Goal: Navigation & Orientation: Find specific page/section

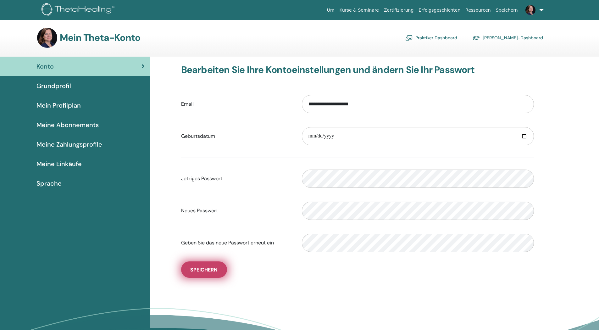
click at [202, 270] on span "Speichern" at bounding box center [203, 270] width 27 height 7
click at [48, 86] on span "Grundprofil" at bounding box center [54, 85] width 35 height 9
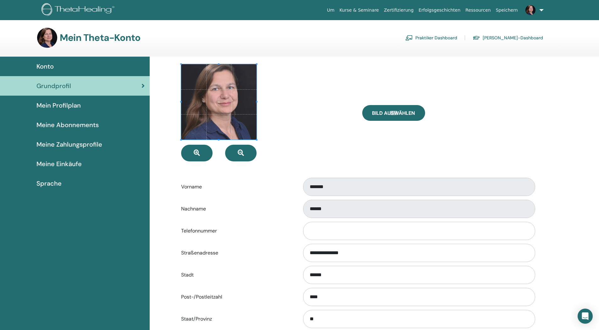
click at [46, 104] on span "Mein Profilplan" at bounding box center [59, 105] width 44 height 9
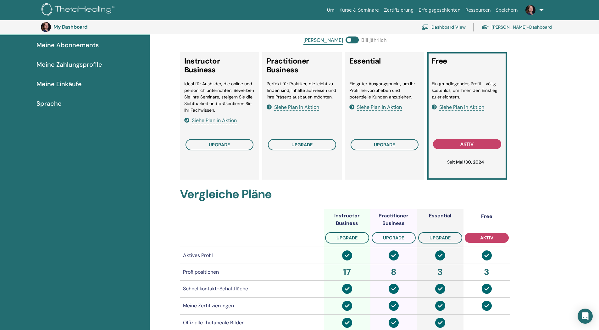
scroll to position [77, 0]
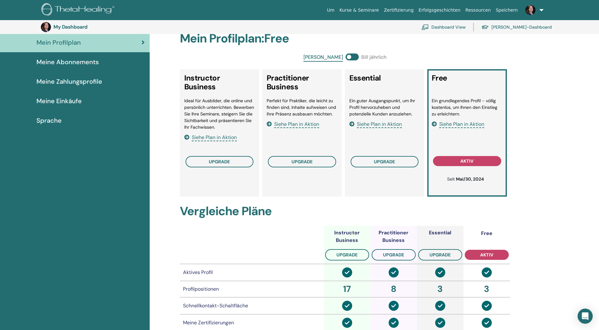
click at [452, 123] on span "Siehe Plan in Aktion" at bounding box center [462, 124] width 45 height 7
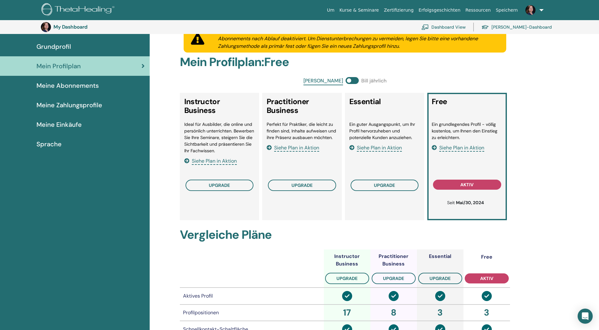
scroll to position [0, 0]
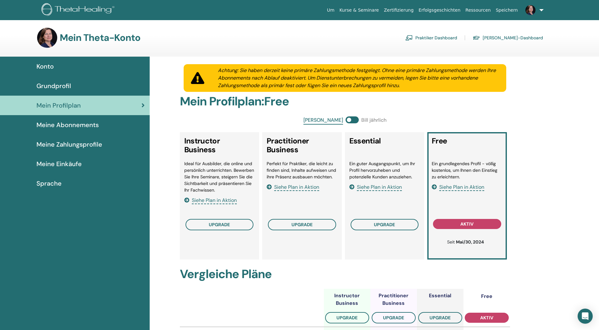
click at [65, 126] on span "Meine Abonnements" at bounding box center [68, 124] width 62 height 9
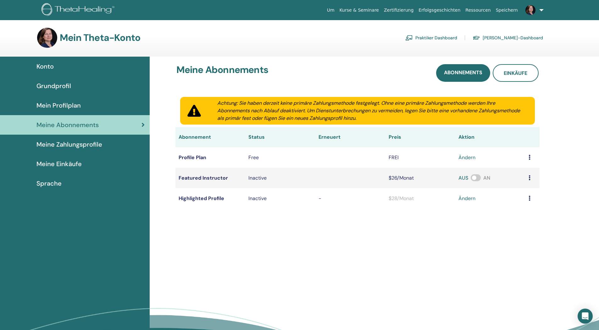
click at [54, 85] on span "Grundprofil" at bounding box center [54, 85] width 35 height 9
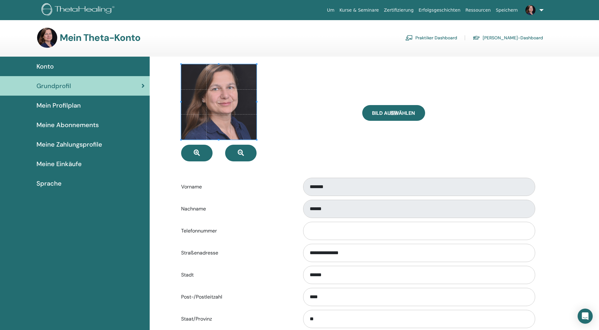
click at [56, 105] on span "Mein Profilplan" at bounding box center [59, 105] width 44 height 9
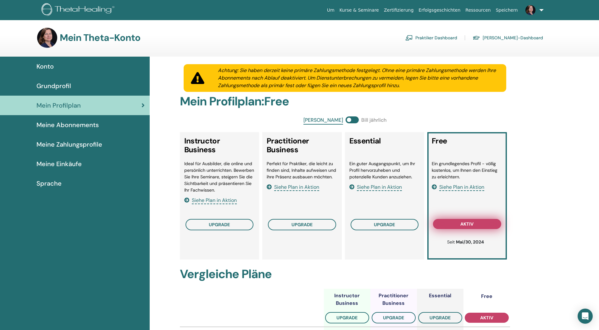
click at [449, 224] on button "aktiv" at bounding box center [467, 224] width 68 height 10
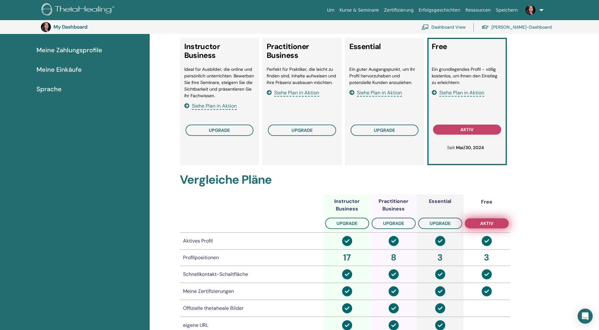
click at [476, 225] on button "aktiv" at bounding box center [487, 223] width 44 height 10
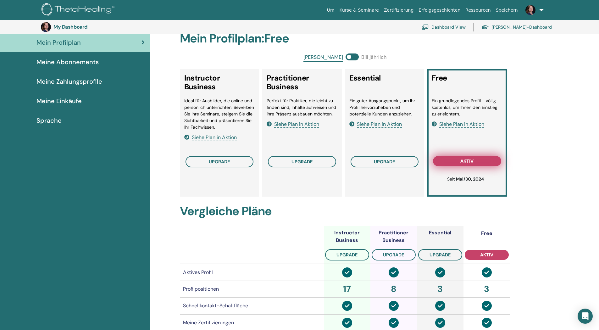
scroll to position [0, 0]
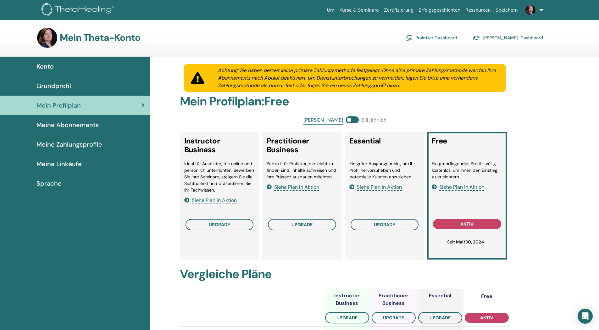
click at [444, 37] on link "Praktiker Dashboard" at bounding box center [432, 38] width 52 height 10
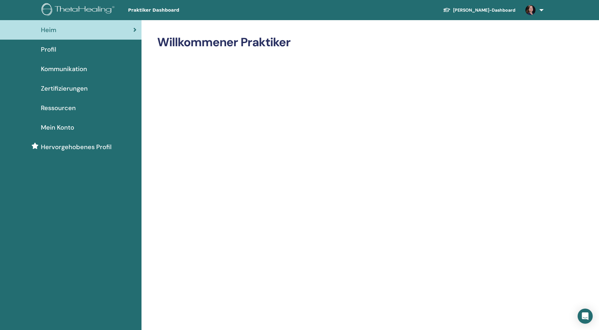
click at [50, 87] on span "Zertifizierungen" at bounding box center [64, 88] width 47 height 9
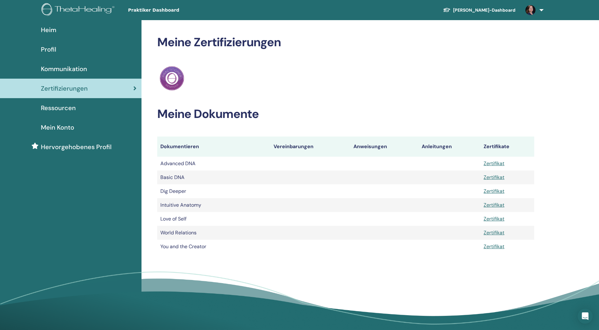
click at [47, 107] on span "Ressourcen" at bounding box center [58, 107] width 35 height 9
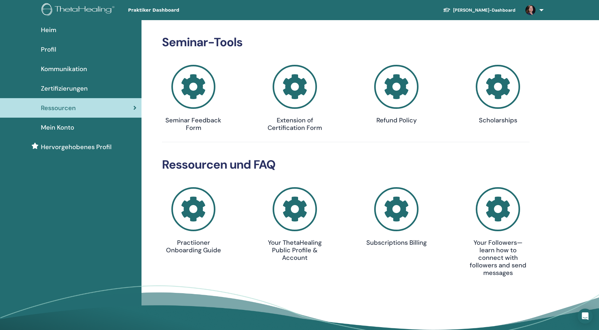
click at [50, 126] on span "Mein Konto" at bounding box center [57, 127] width 33 height 9
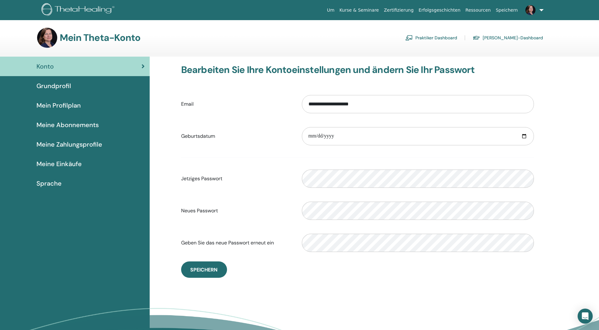
click at [52, 85] on span "Grundprofil" at bounding box center [54, 85] width 35 height 9
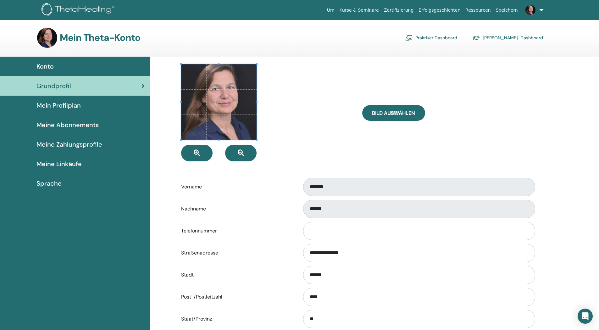
click at [56, 104] on span "Mein Profilplan" at bounding box center [59, 105] width 44 height 9
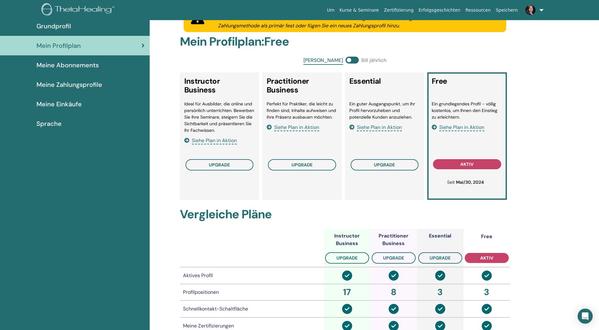
scroll to position [77, 0]
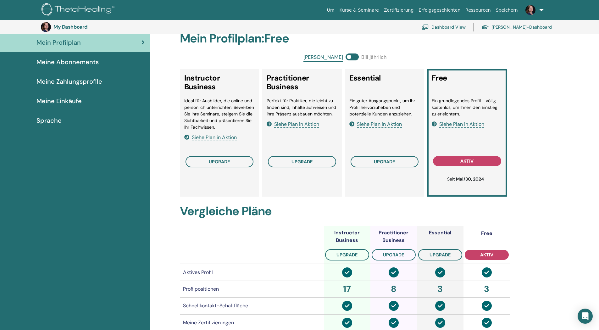
click at [368, 123] on span "Siehe Plan in Aktion" at bounding box center [379, 124] width 45 height 7
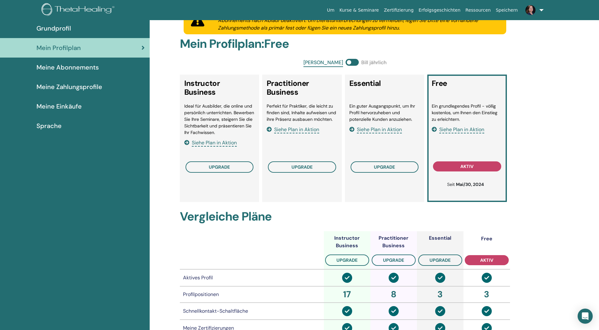
scroll to position [0, 0]
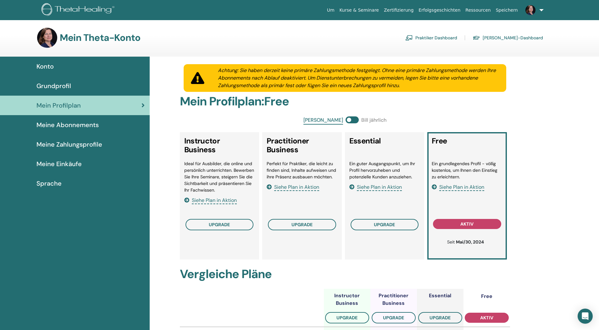
click at [38, 66] on span "Konto" at bounding box center [45, 66] width 17 height 9
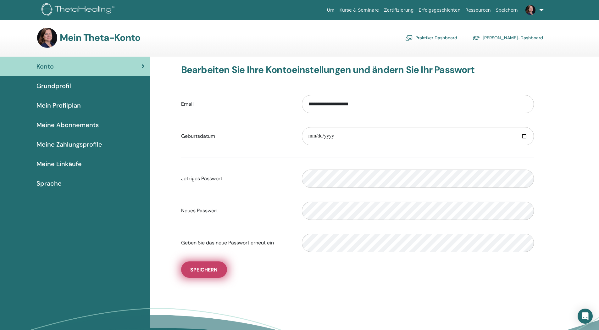
click at [194, 269] on span "Speichern" at bounding box center [203, 270] width 27 height 7
click at [47, 87] on span "Grundprofil" at bounding box center [54, 85] width 35 height 9
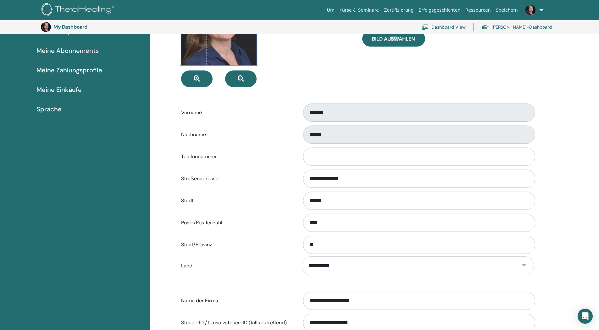
scroll to position [171, 0]
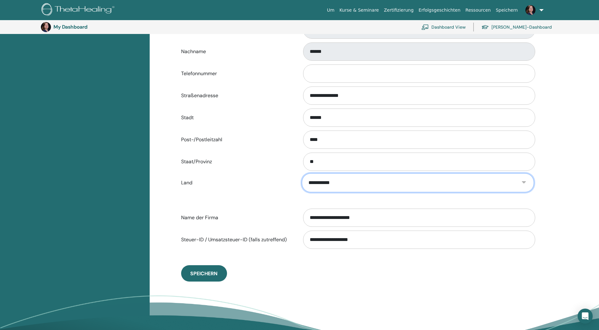
click at [526, 182] on select "**********" at bounding box center [418, 182] width 232 height 19
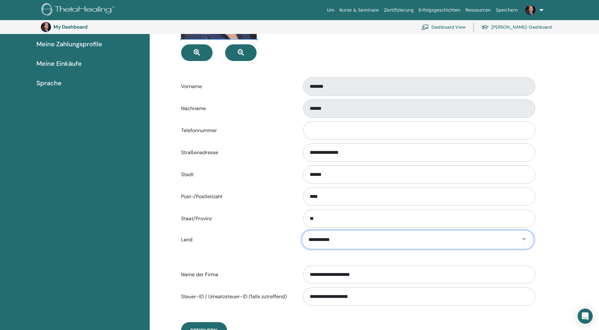
scroll to position [45, 0]
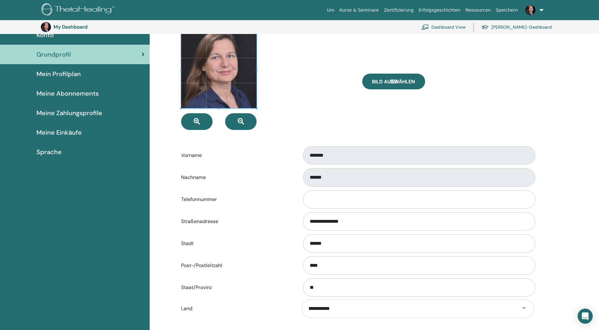
click at [528, 27] on link "Schüler-Dashboard" at bounding box center [517, 27] width 70 height 14
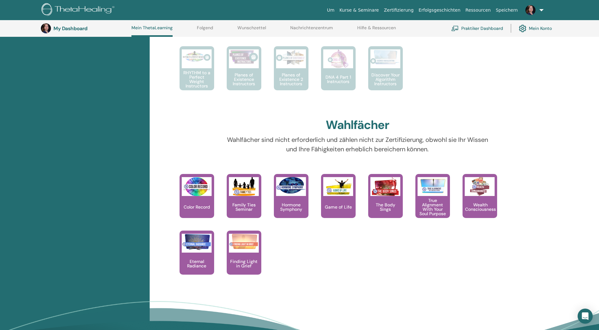
scroll to position [426, 0]
click at [430, 206] on p "True Alignment With Your Soul Purpose" at bounding box center [433, 207] width 35 height 18
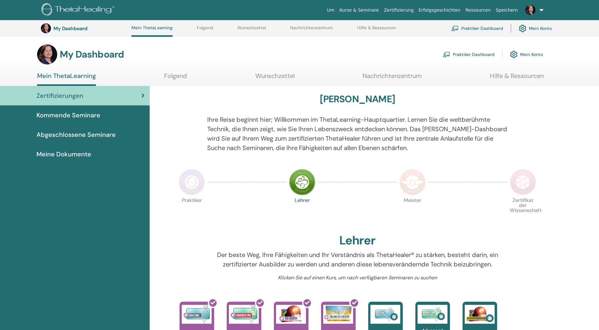
scroll to position [426, 0]
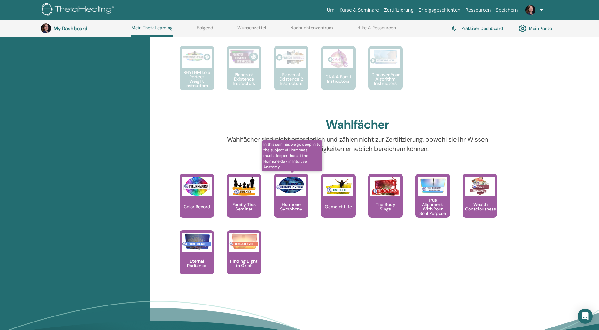
click at [288, 205] on p "Hormone Symphony" at bounding box center [291, 206] width 35 height 9
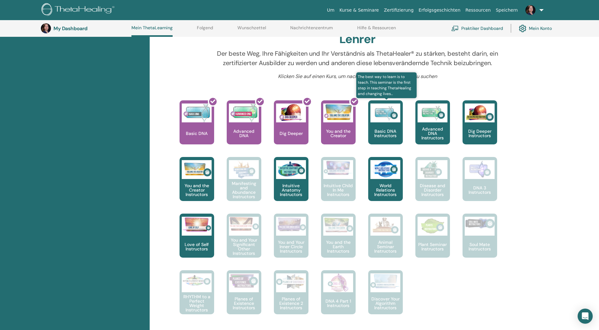
scroll to position [205, 0]
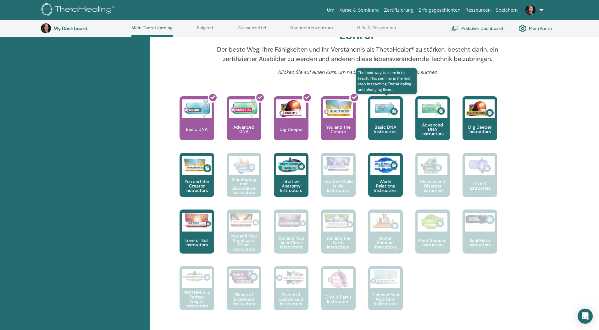
click at [384, 129] on p "Basic DNA Instructors" at bounding box center [385, 129] width 35 height 9
